Goal: Information Seeking & Learning: Learn about a topic

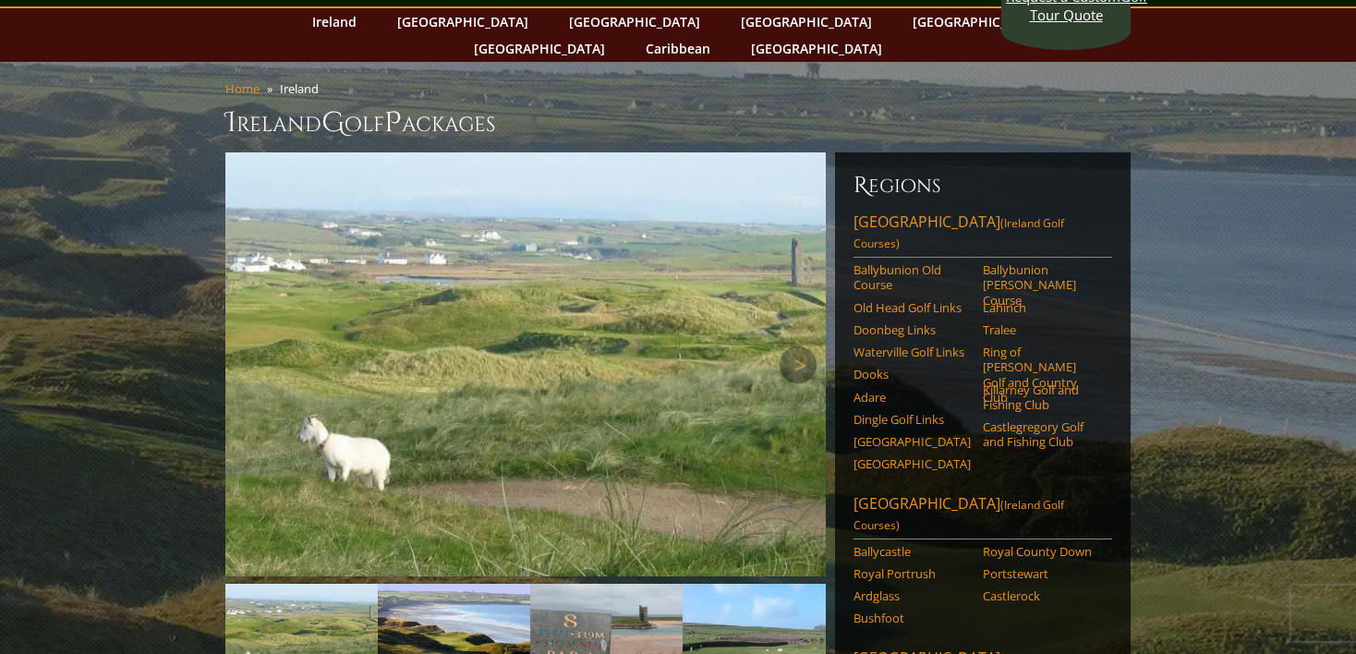
scroll to position [86, 0]
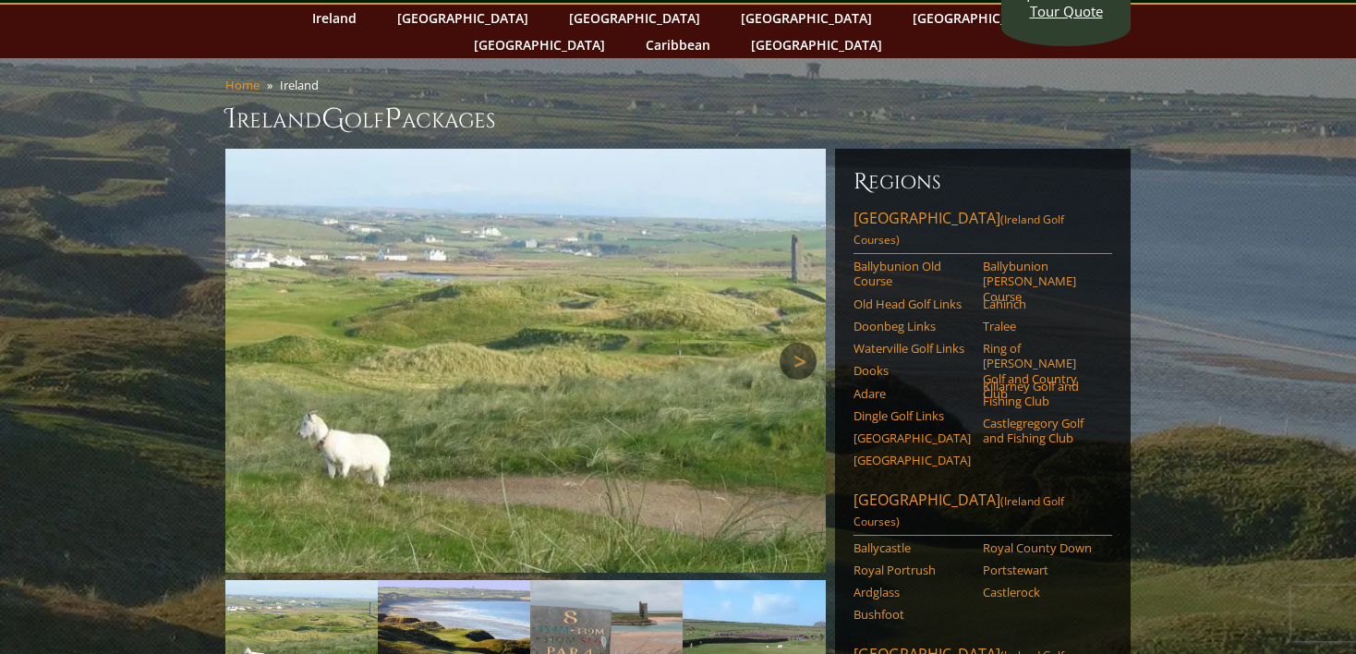
click at [789, 343] on link "Next" at bounding box center [798, 361] width 37 height 37
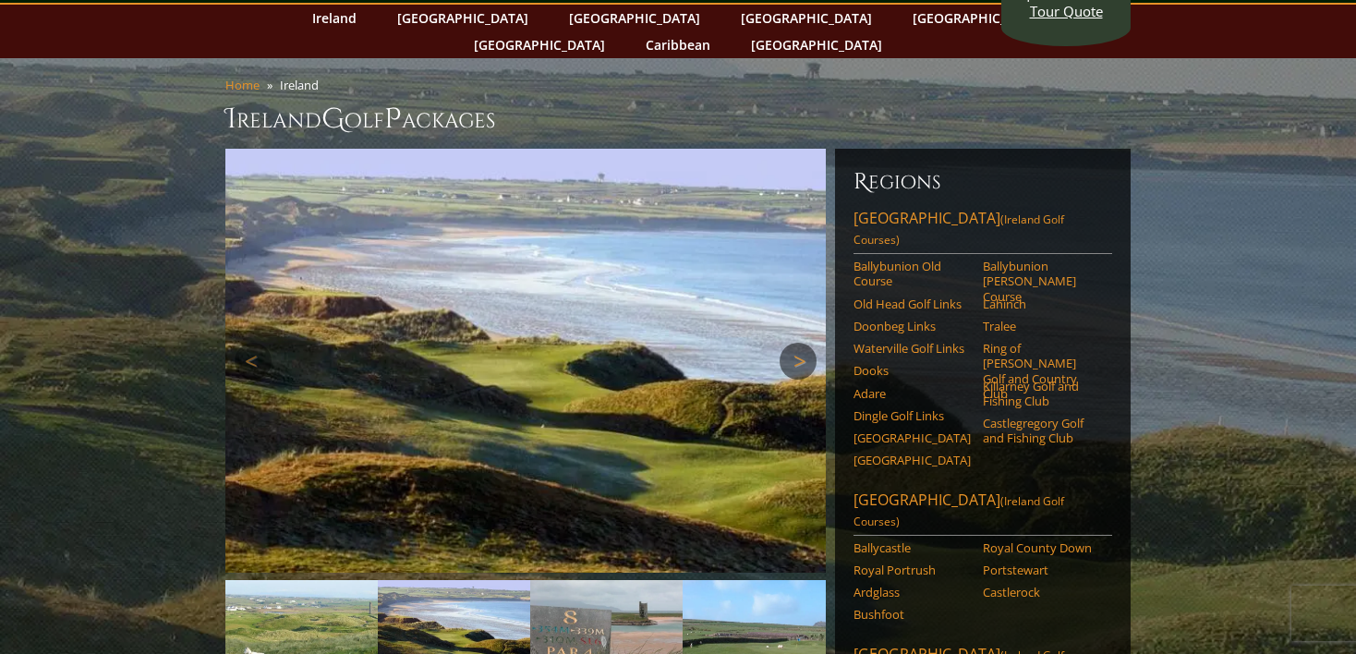
click at [789, 343] on link "Next" at bounding box center [798, 361] width 37 height 37
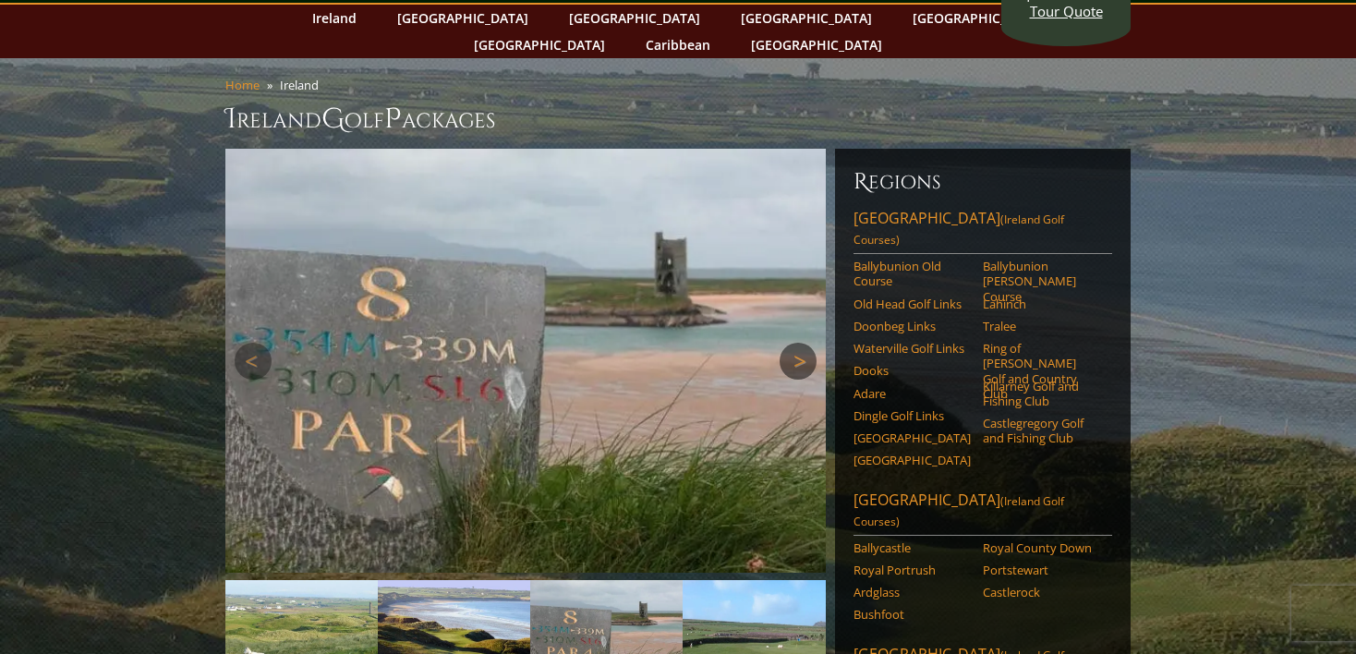
click at [789, 343] on link "Next" at bounding box center [798, 361] width 37 height 37
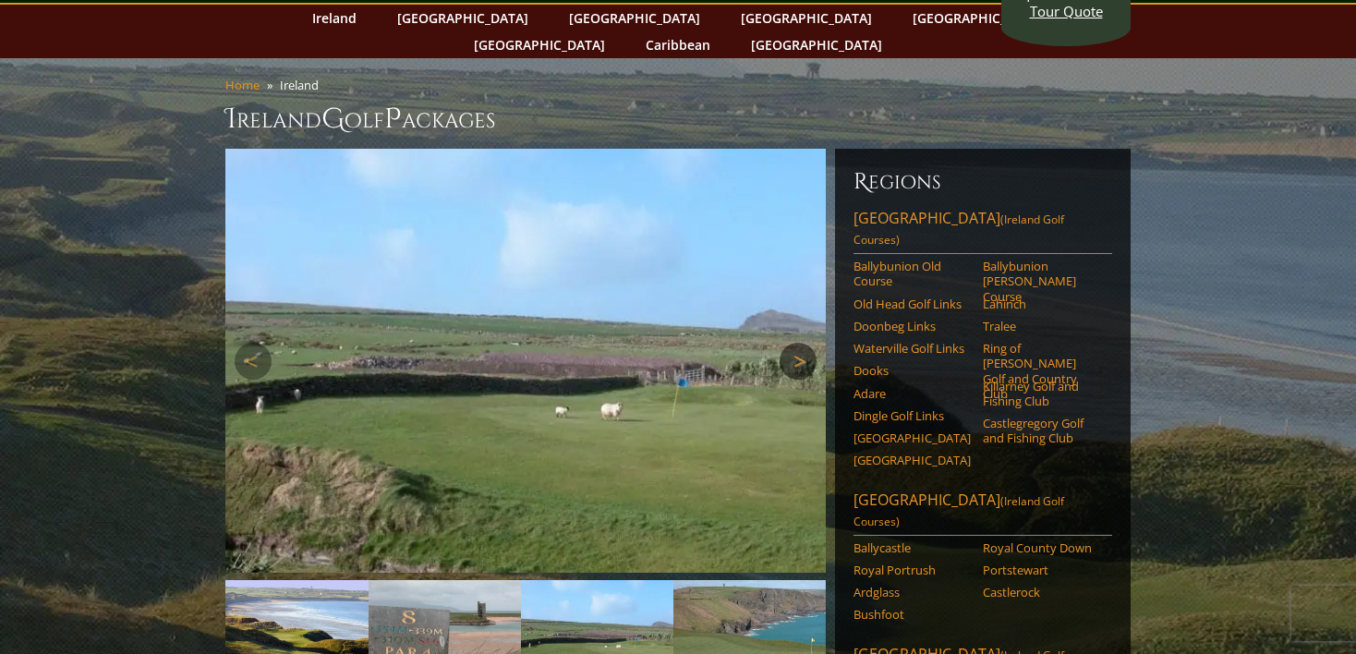
click at [786, 343] on link "Next" at bounding box center [798, 361] width 37 height 37
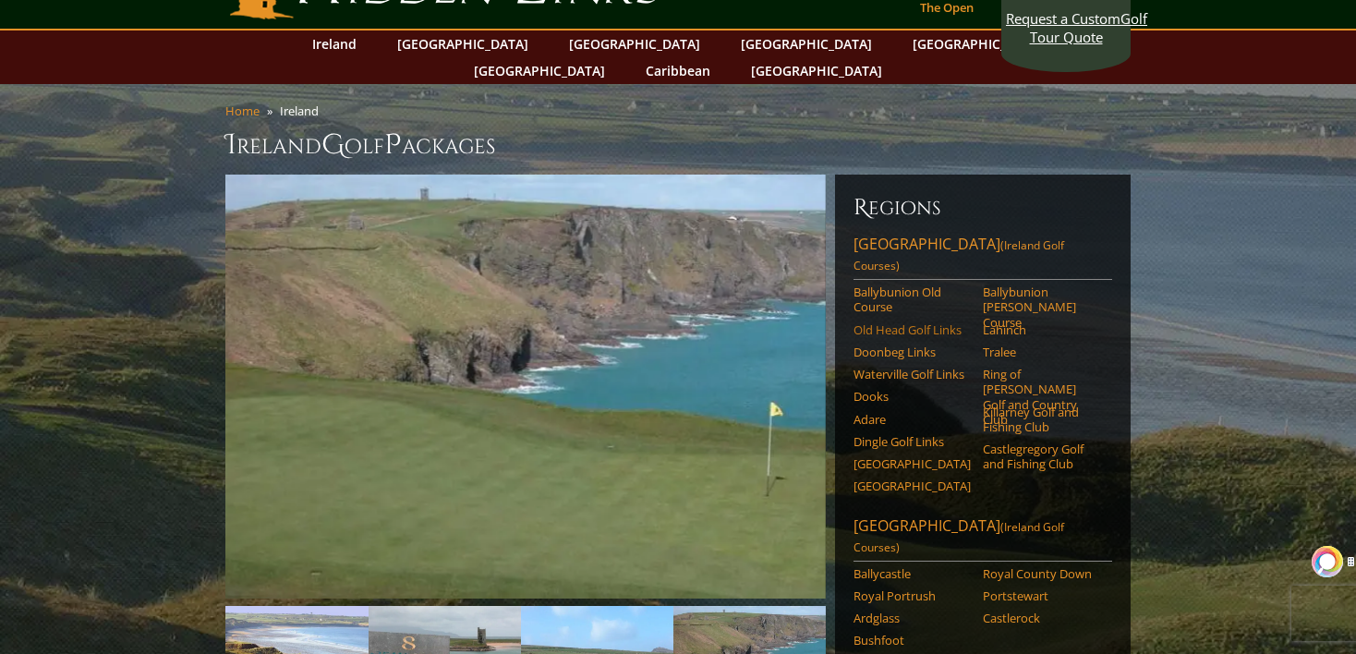
scroll to position [64, 0]
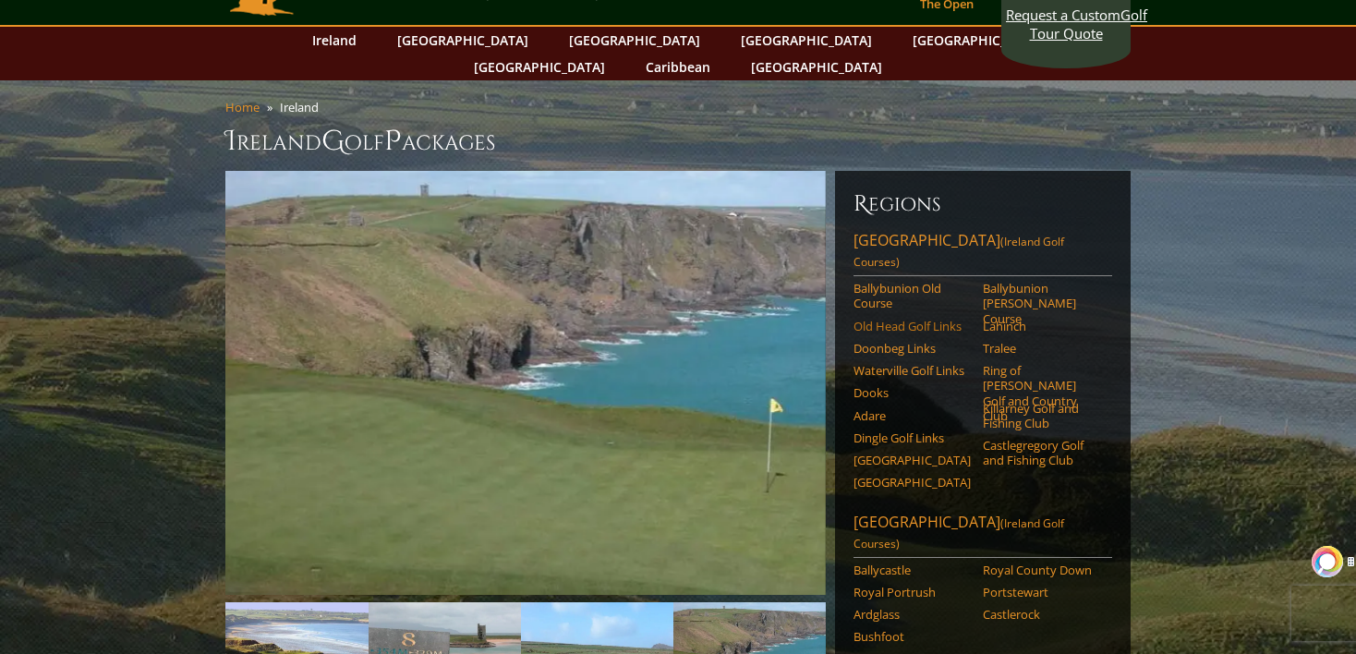
click at [904, 319] on link "Old Head Golf Links" at bounding box center [912, 326] width 117 height 15
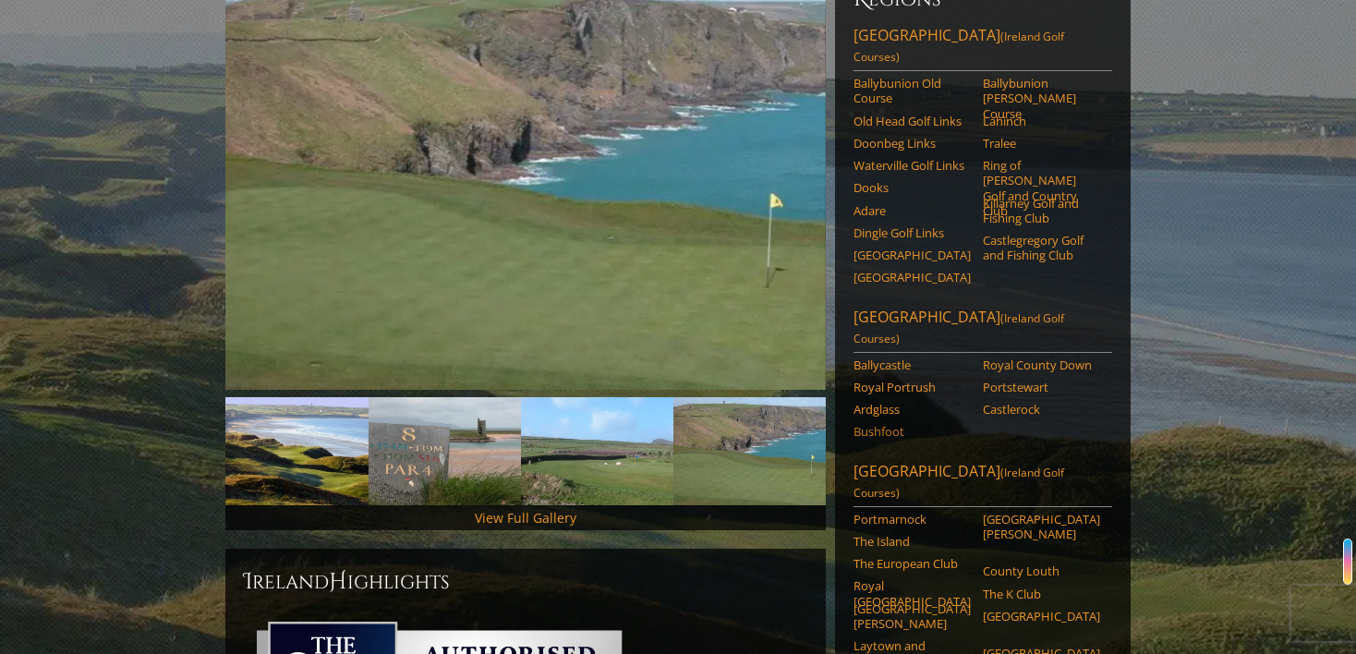
scroll to position [0, 0]
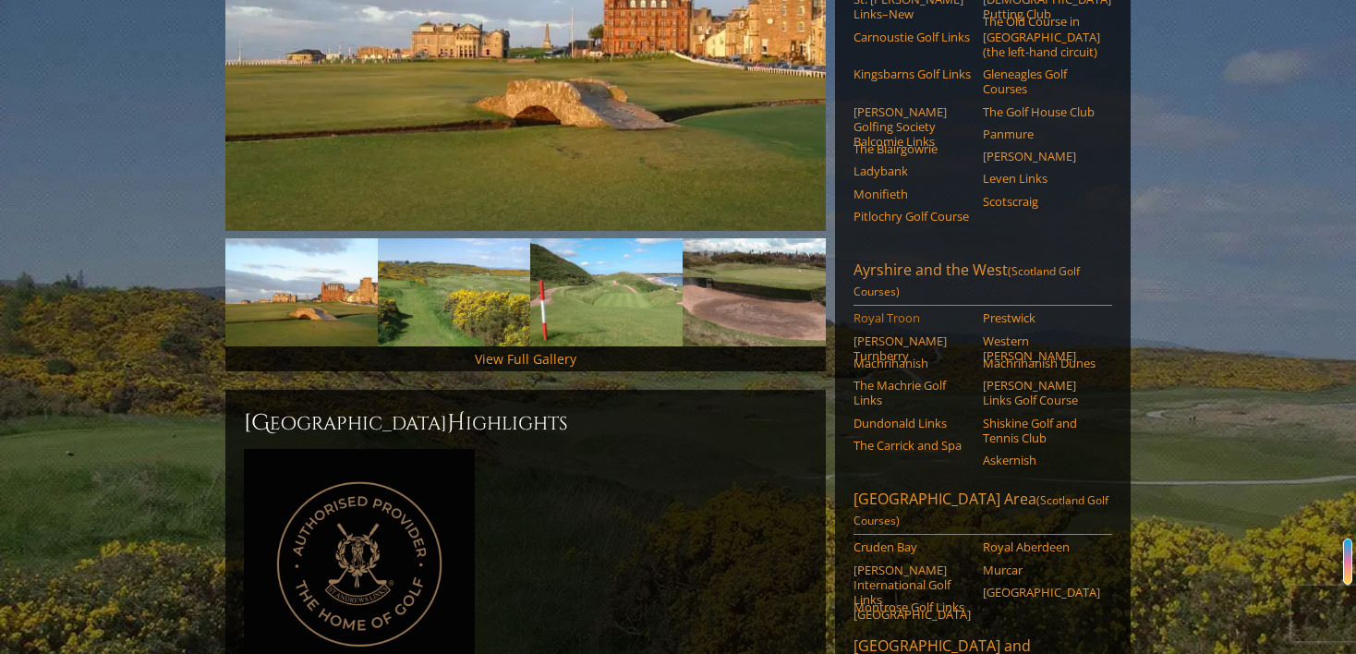
scroll to position [402, 0]
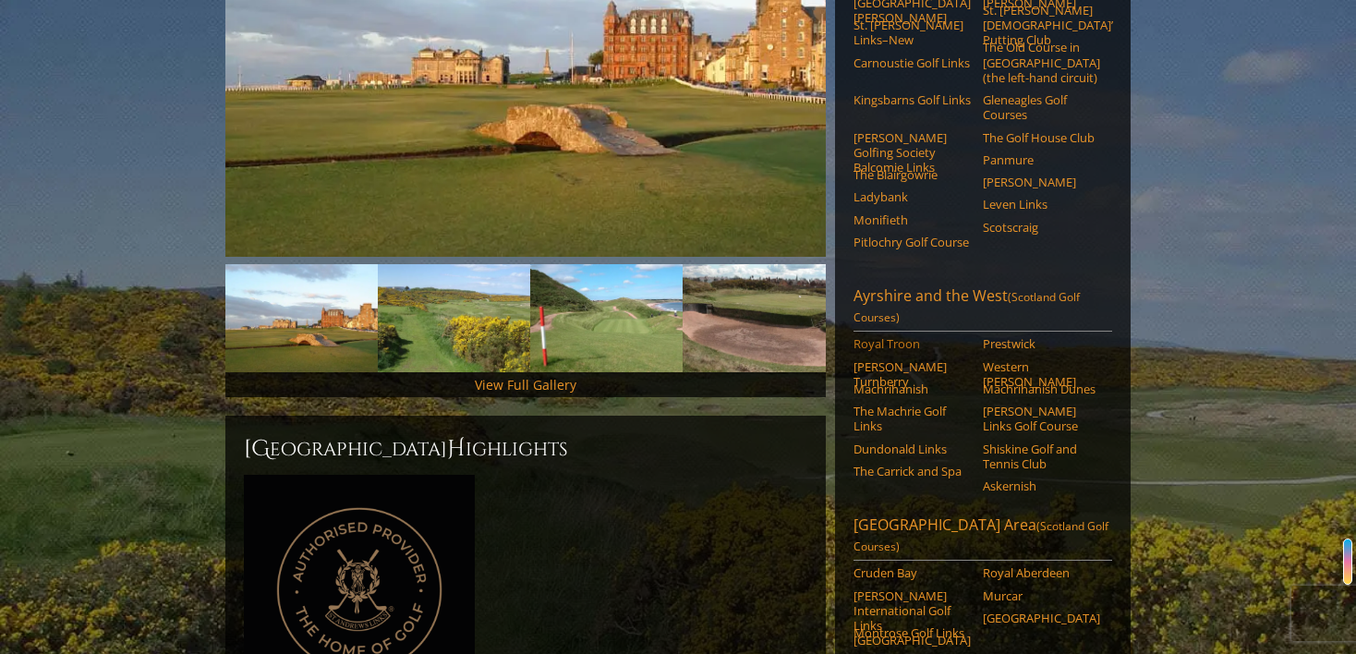
click at [892, 336] on link "Royal Troon" at bounding box center [912, 343] width 117 height 15
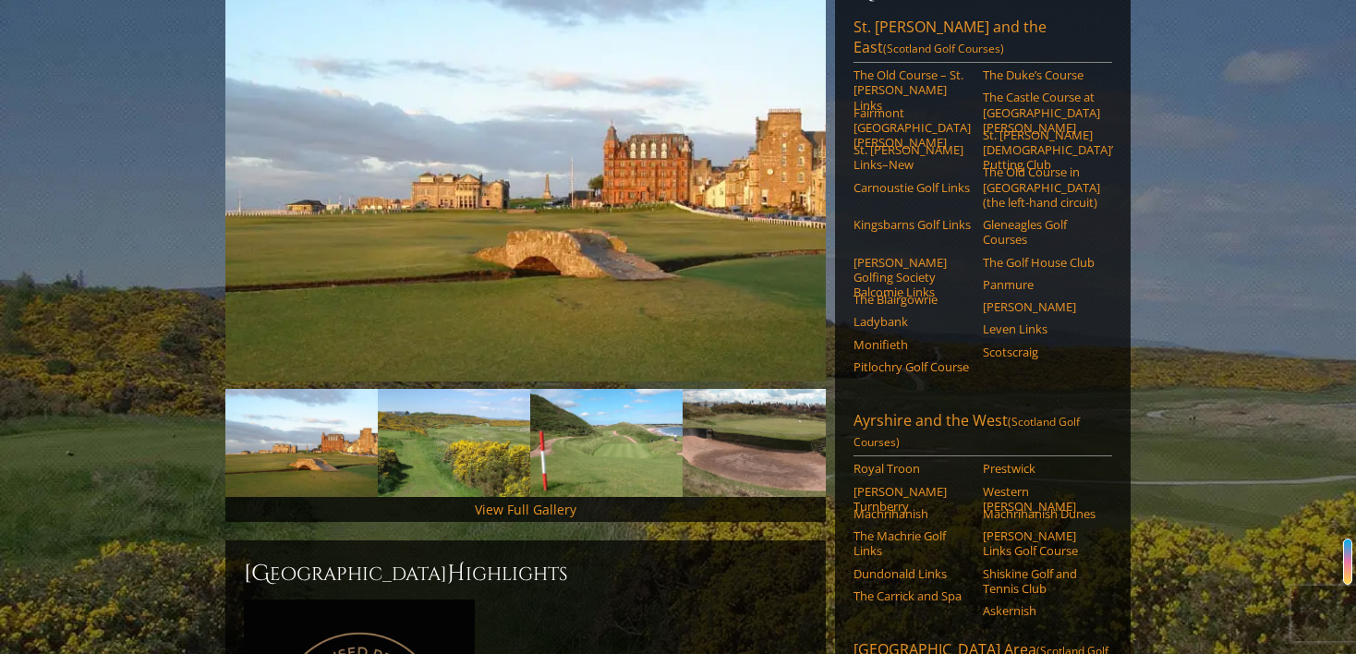
scroll to position [0, 0]
